Goal: Use online tool/utility: Utilize a website feature to perform a specific function

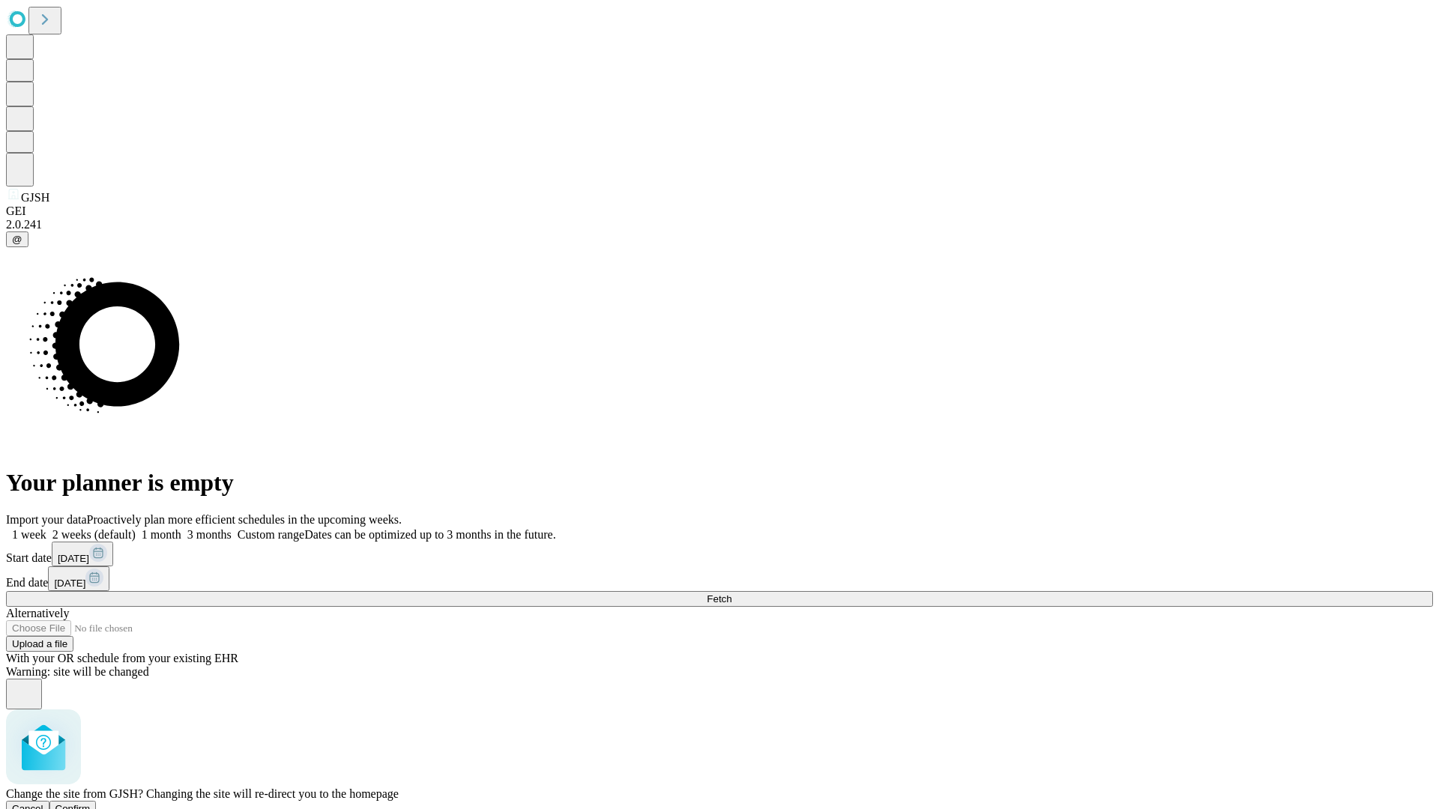
click at [91, 803] on span "Confirm" at bounding box center [72, 808] width 35 height 11
click at [136, 528] on label "2 weeks (default)" at bounding box center [90, 534] width 89 height 13
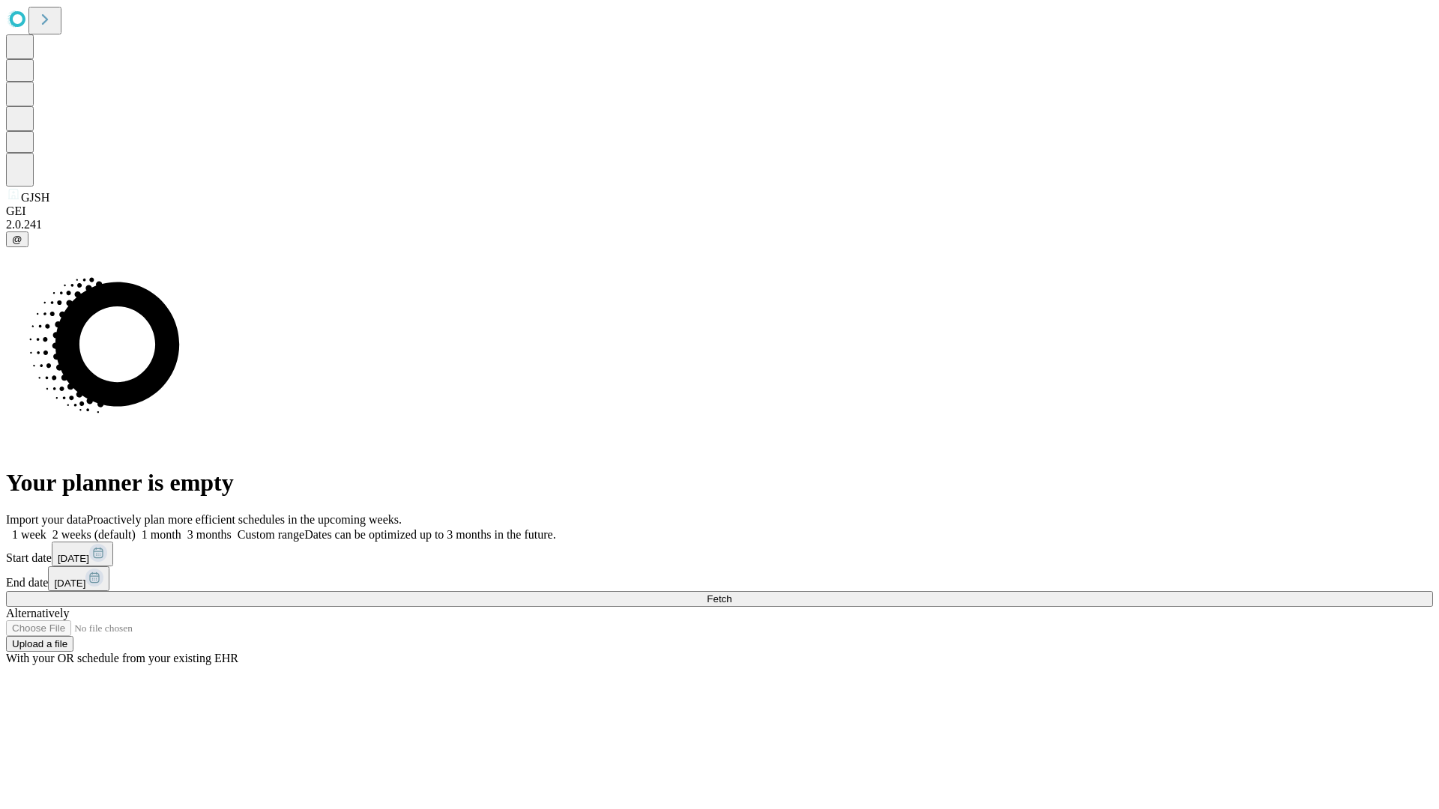
click at [731, 593] on span "Fetch" at bounding box center [719, 598] width 25 height 11
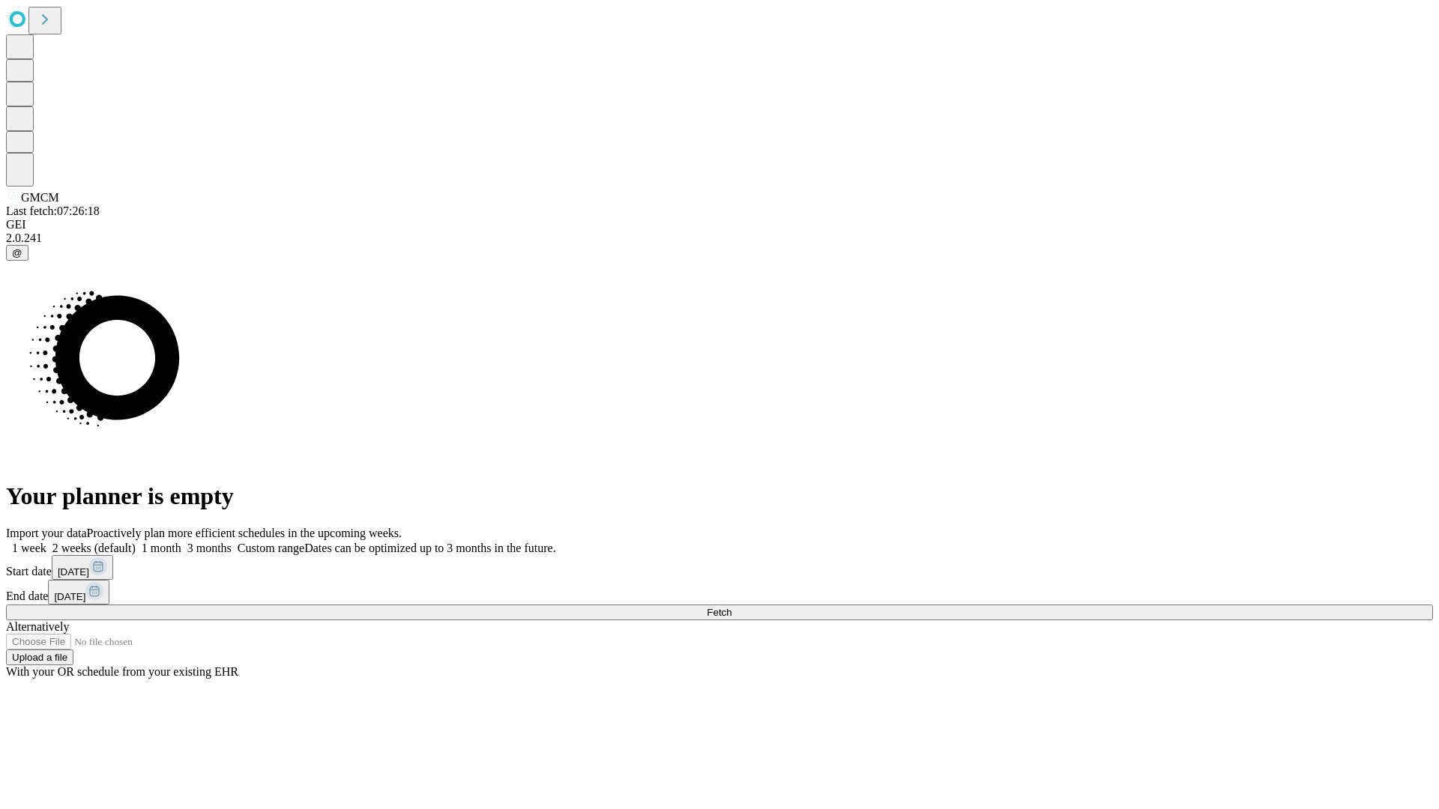
click at [136, 542] on label "2 weeks (default)" at bounding box center [90, 548] width 89 height 13
click at [731, 607] on span "Fetch" at bounding box center [719, 612] width 25 height 11
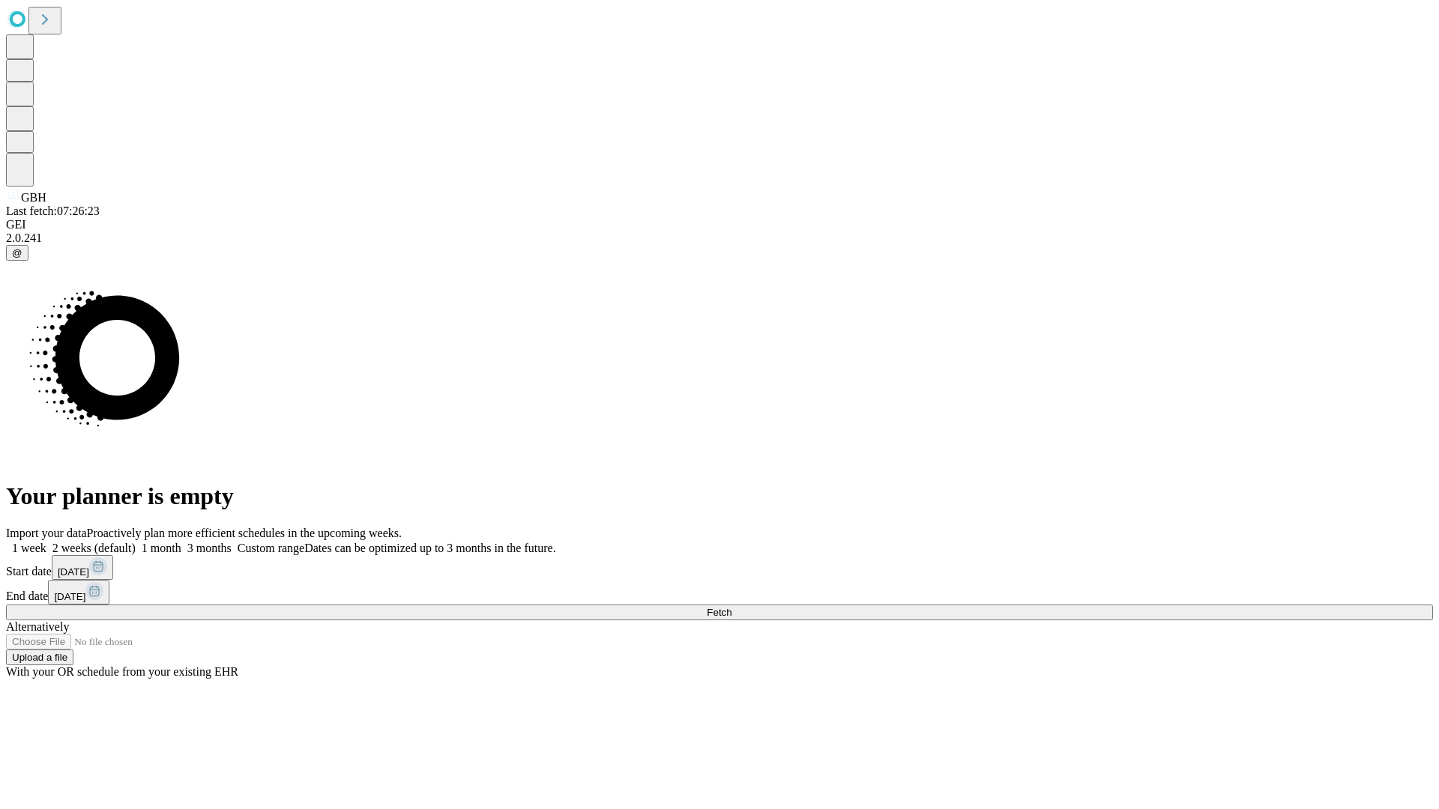
click at [136, 542] on label "2 weeks (default)" at bounding box center [90, 548] width 89 height 13
click at [731, 607] on span "Fetch" at bounding box center [719, 612] width 25 height 11
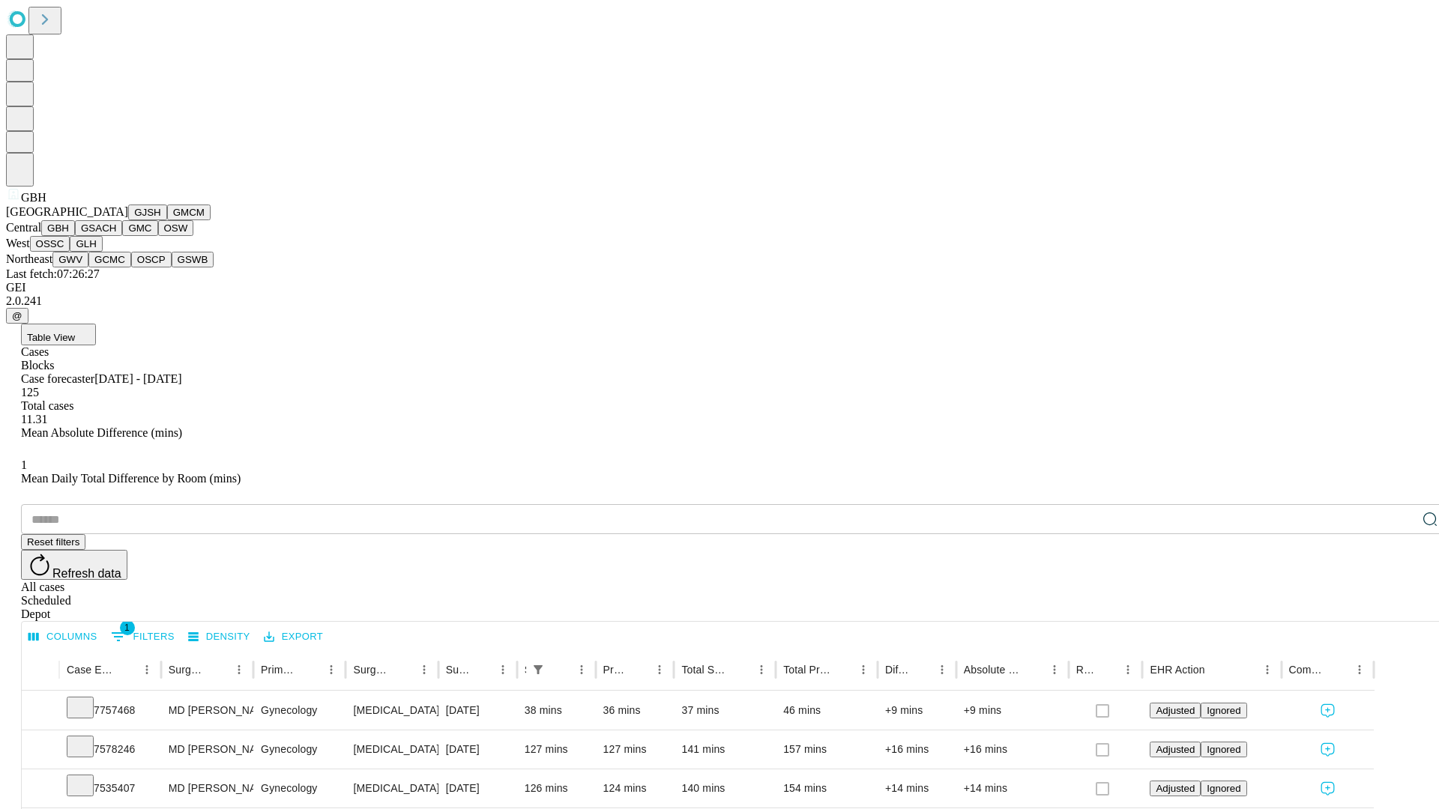
click at [116, 236] on button "GSACH" at bounding box center [98, 228] width 47 height 16
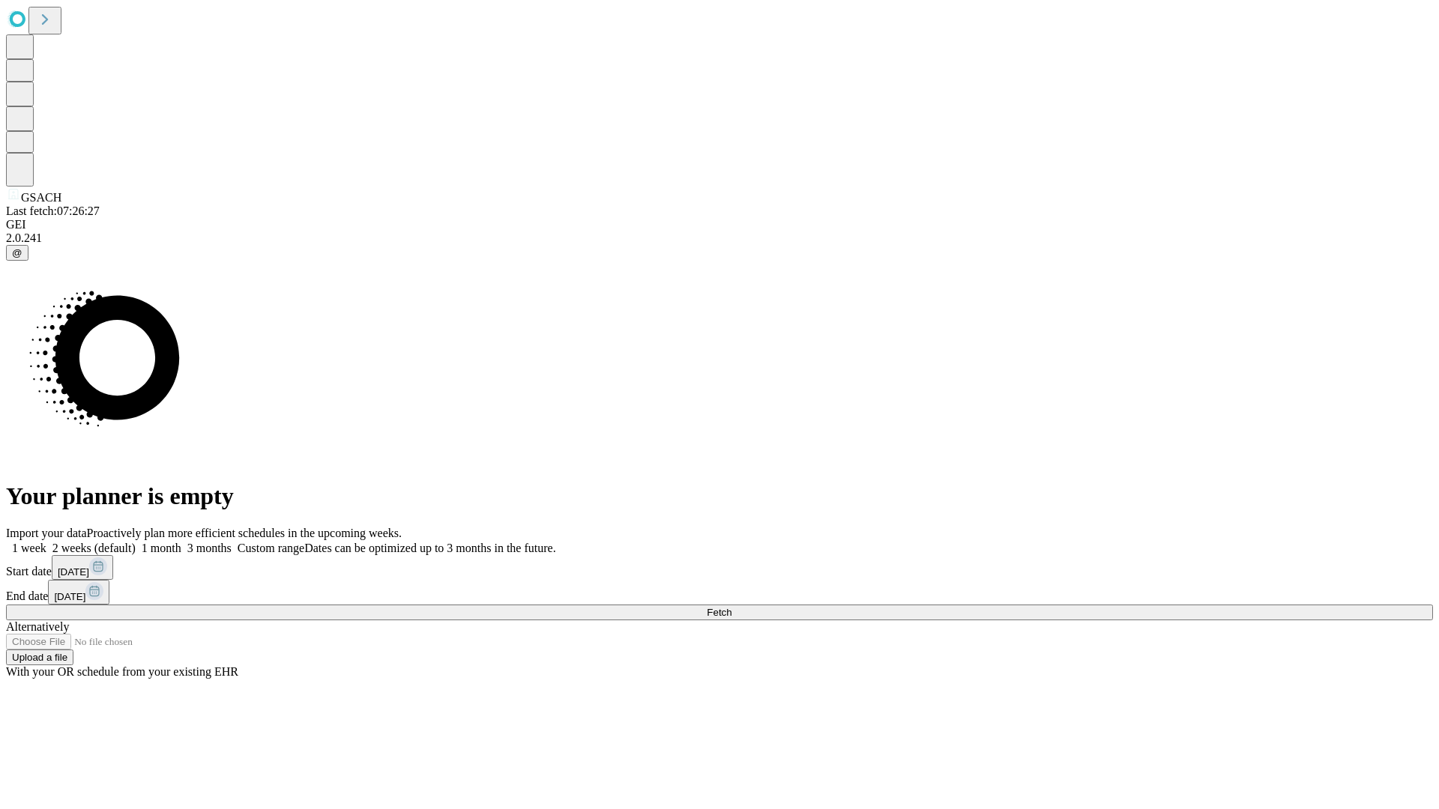
click at [136, 542] on label "2 weeks (default)" at bounding box center [90, 548] width 89 height 13
click at [731, 607] on span "Fetch" at bounding box center [719, 612] width 25 height 11
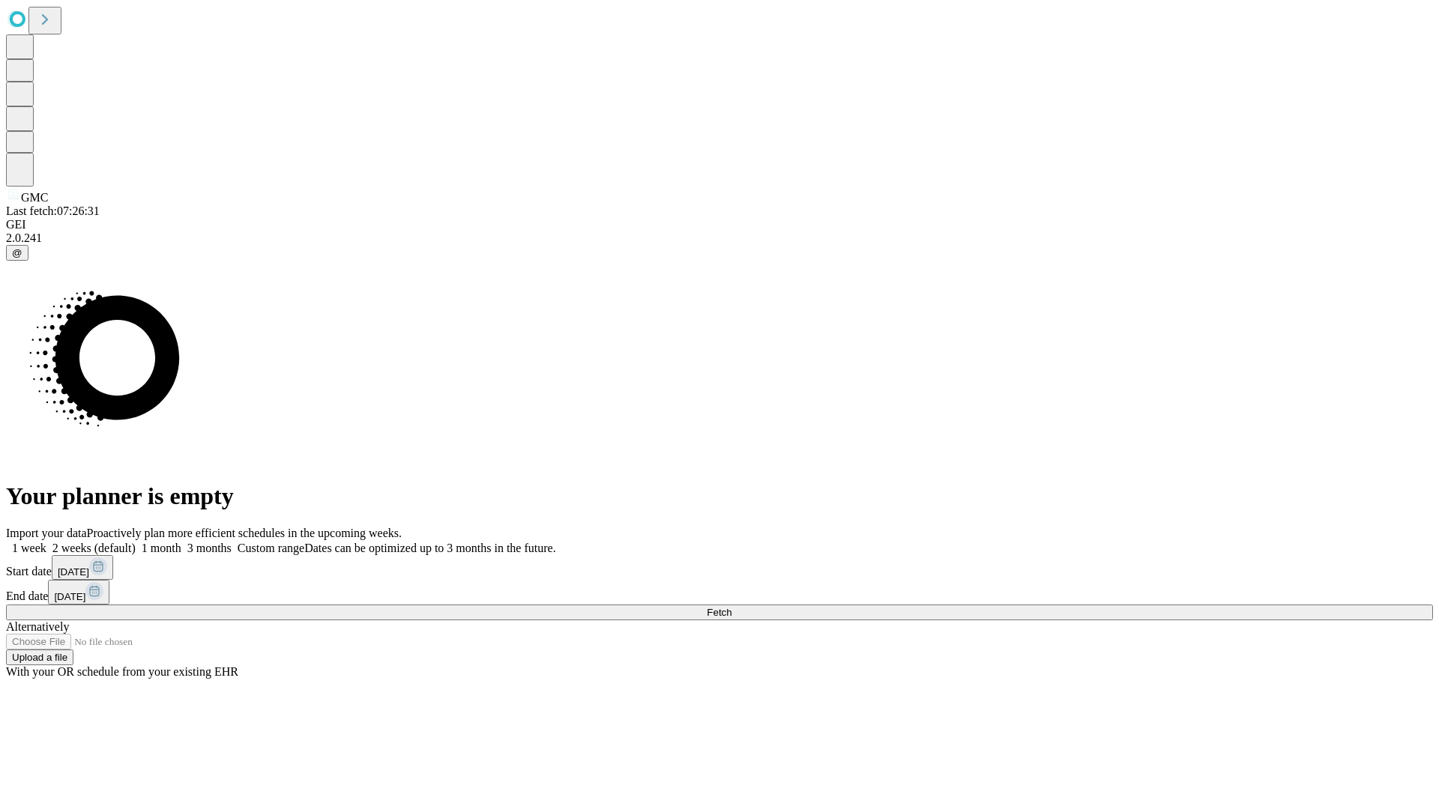
click at [136, 542] on label "2 weeks (default)" at bounding box center [90, 548] width 89 height 13
click at [731, 607] on span "Fetch" at bounding box center [719, 612] width 25 height 11
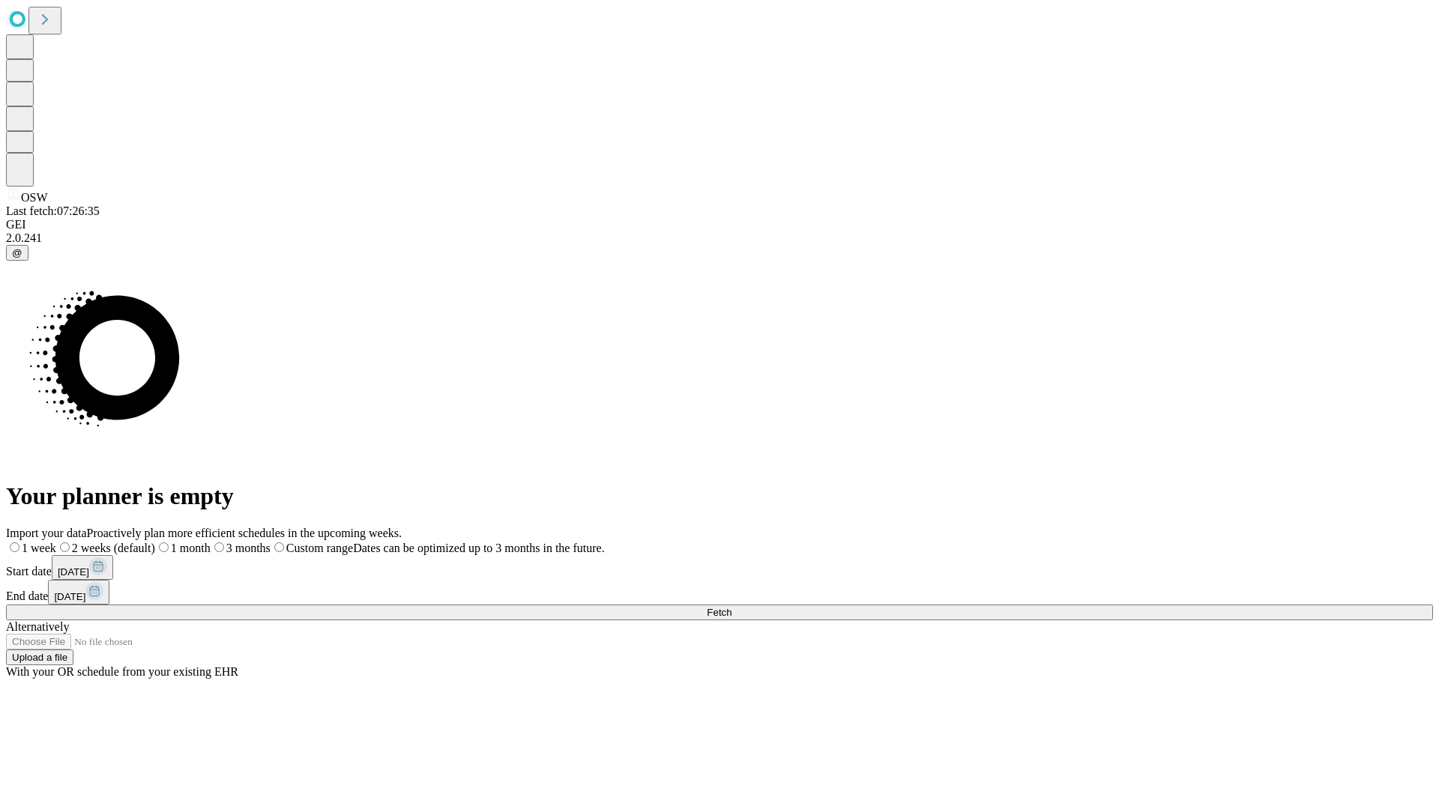
click at [155, 542] on label "2 weeks (default)" at bounding box center [105, 548] width 99 height 13
click at [731, 607] on span "Fetch" at bounding box center [719, 612] width 25 height 11
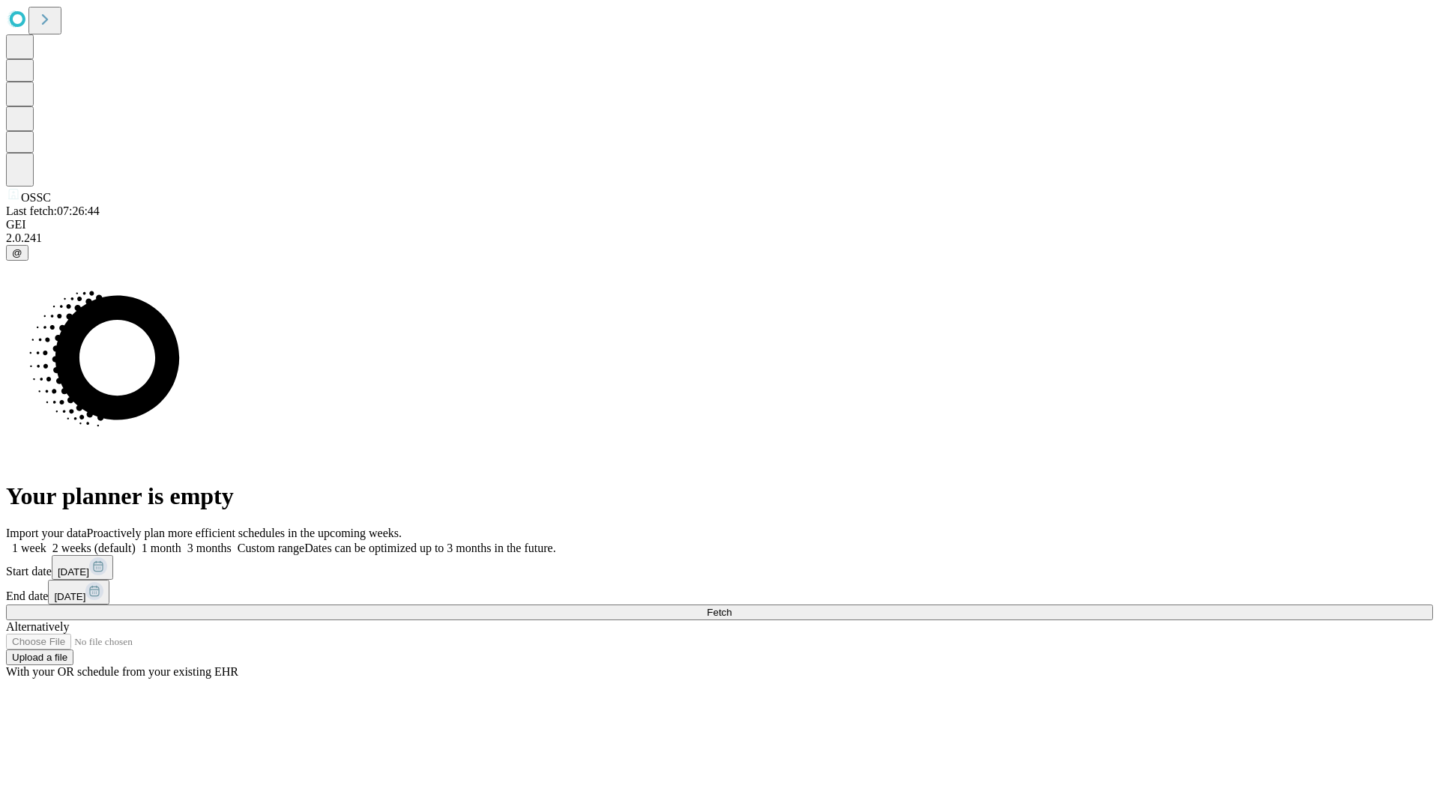
click at [136, 542] on label "2 weeks (default)" at bounding box center [90, 548] width 89 height 13
click at [731, 607] on span "Fetch" at bounding box center [719, 612] width 25 height 11
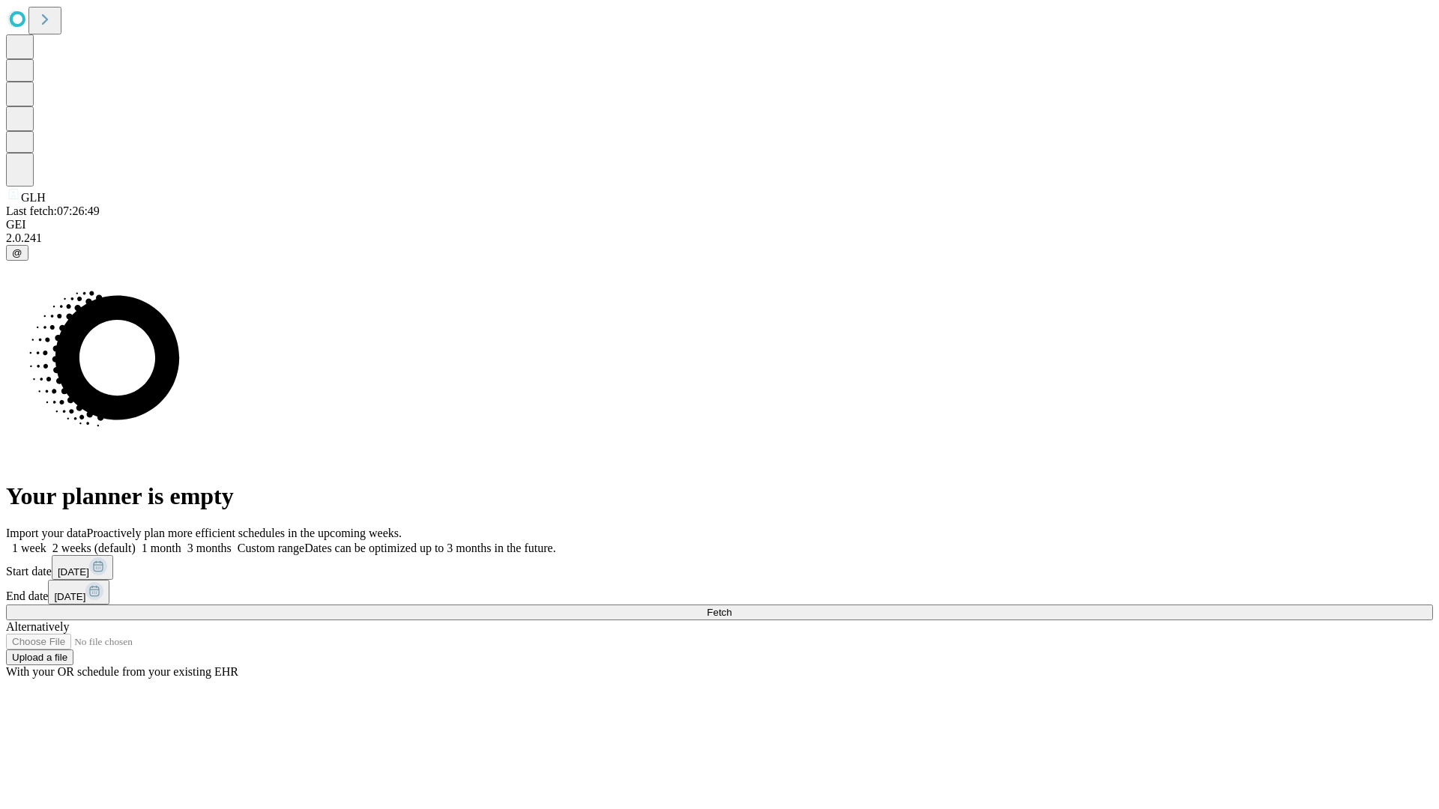
click at [136, 542] on label "2 weeks (default)" at bounding box center [90, 548] width 89 height 13
click at [731, 607] on span "Fetch" at bounding box center [719, 612] width 25 height 11
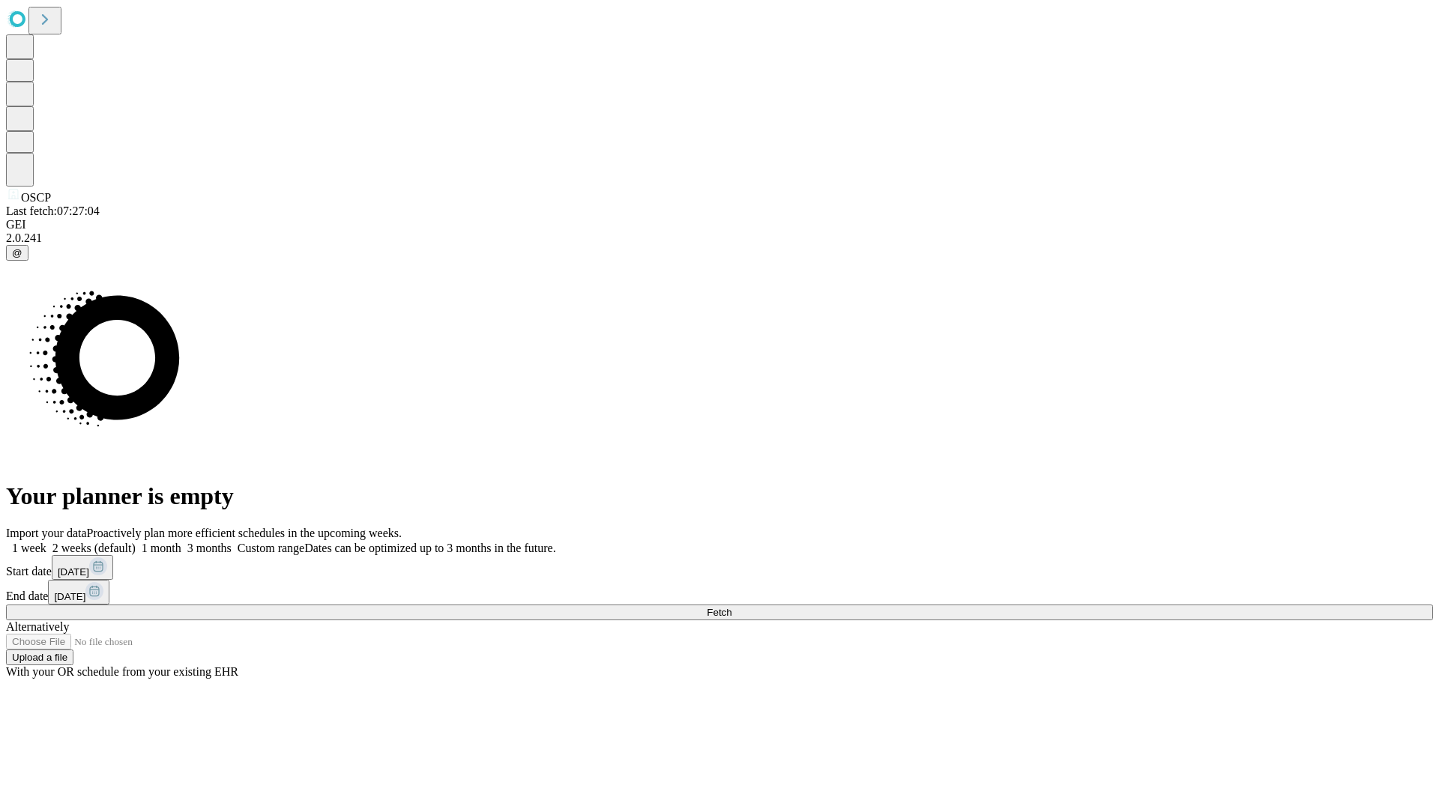
click at [136, 542] on label "2 weeks (default)" at bounding box center [90, 548] width 89 height 13
click at [731, 607] on span "Fetch" at bounding box center [719, 612] width 25 height 11
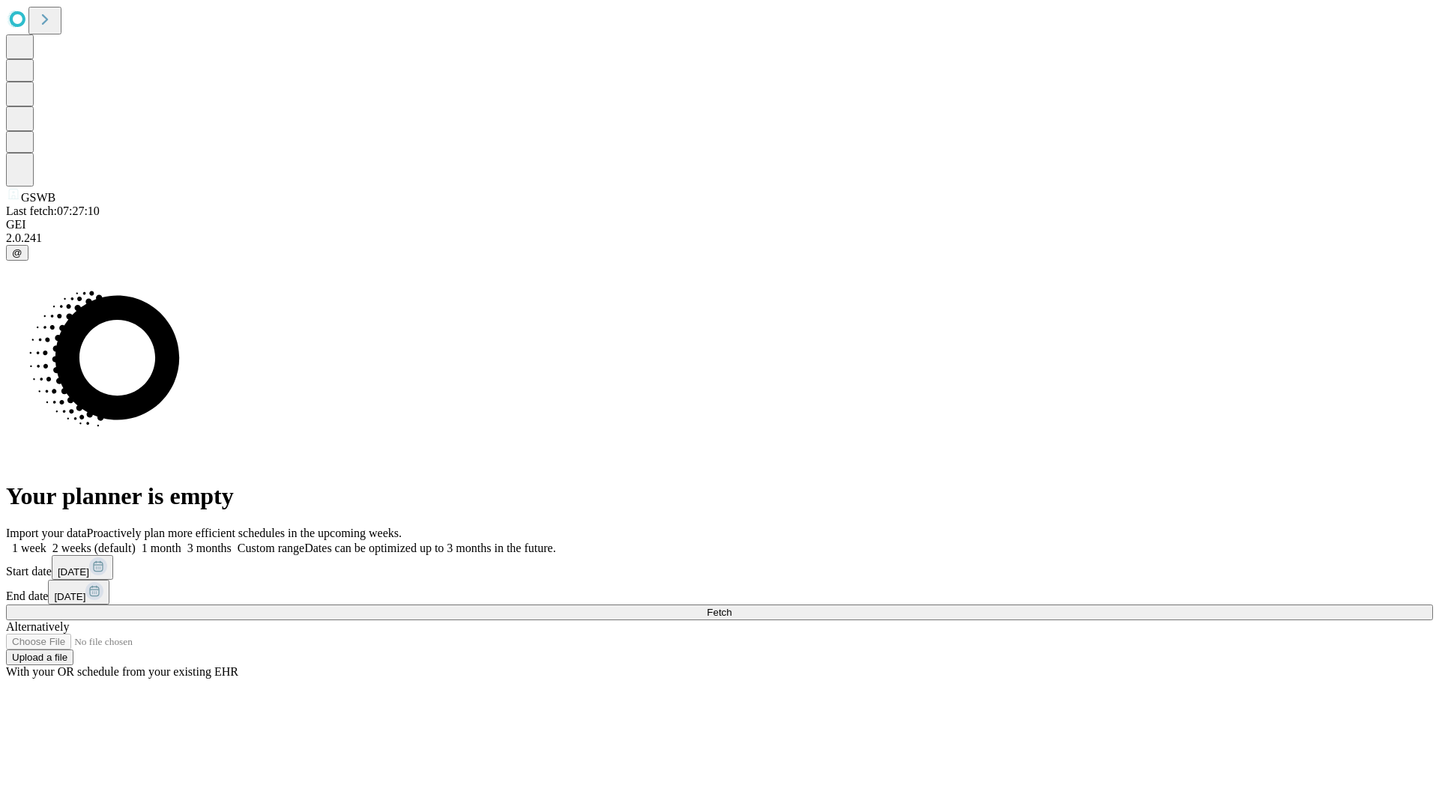
click at [136, 542] on label "2 weeks (default)" at bounding box center [90, 548] width 89 height 13
click at [731, 607] on span "Fetch" at bounding box center [719, 612] width 25 height 11
